Goal: Task Accomplishment & Management: Complete application form

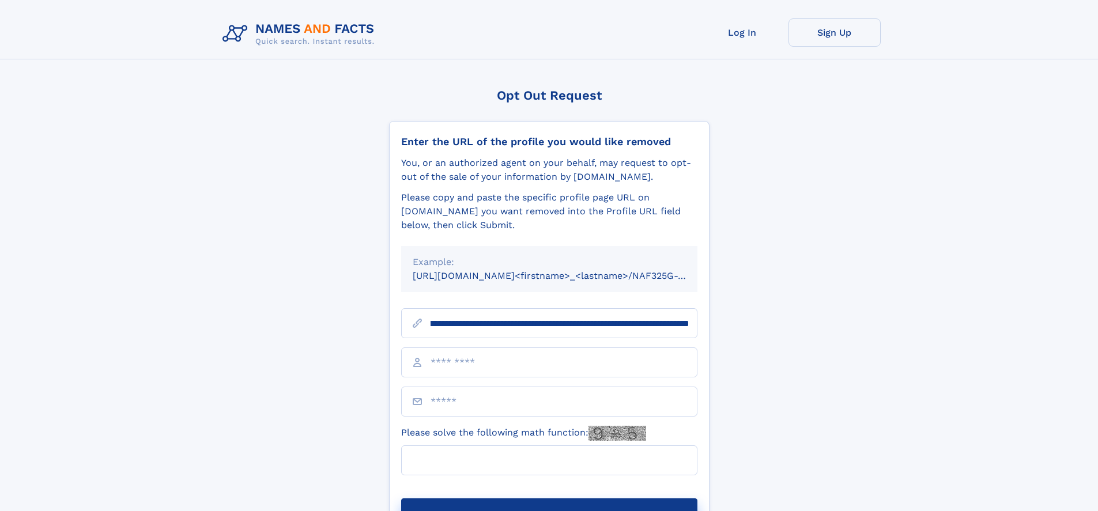
scroll to position [0, 122]
type input "**********"
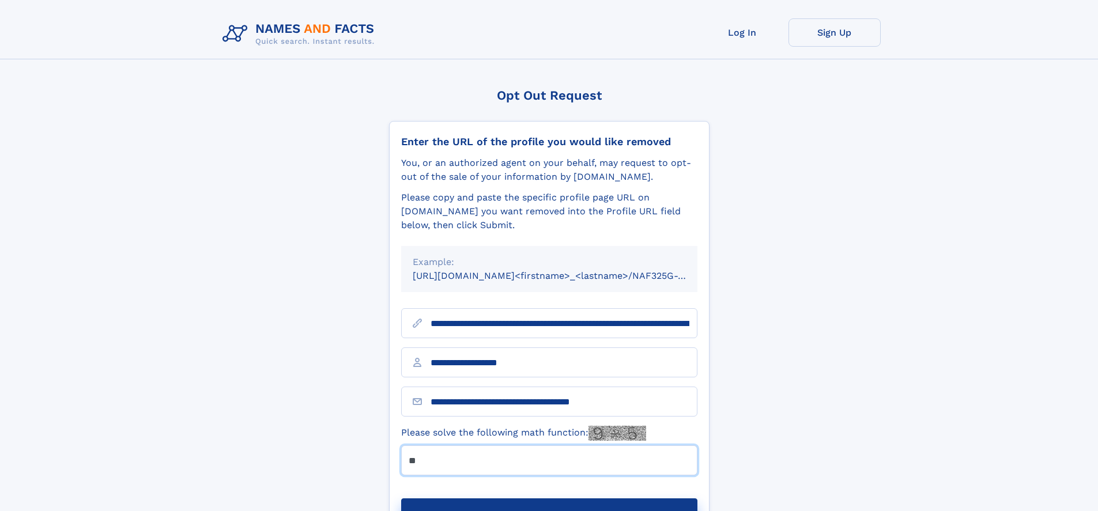
type input "**"
click at [549, 499] on button "Submit Opt Out Request" at bounding box center [549, 517] width 296 height 37
